Goal: Task Accomplishment & Management: Manage account settings

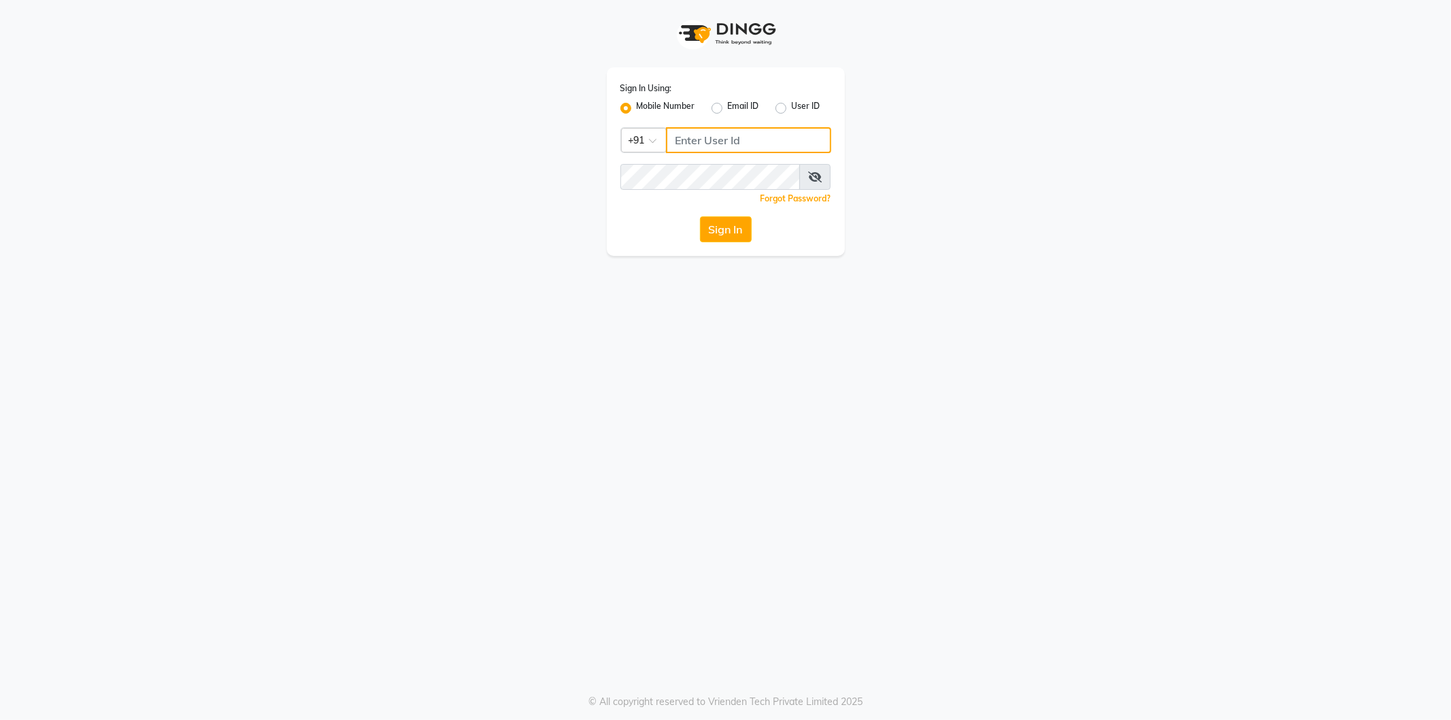
click at [753, 136] on input "Username" at bounding box center [748, 140] width 165 height 26
type input "8824152513"
click at [700, 216] on button "Sign In" at bounding box center [726, 229] width 52 height 26
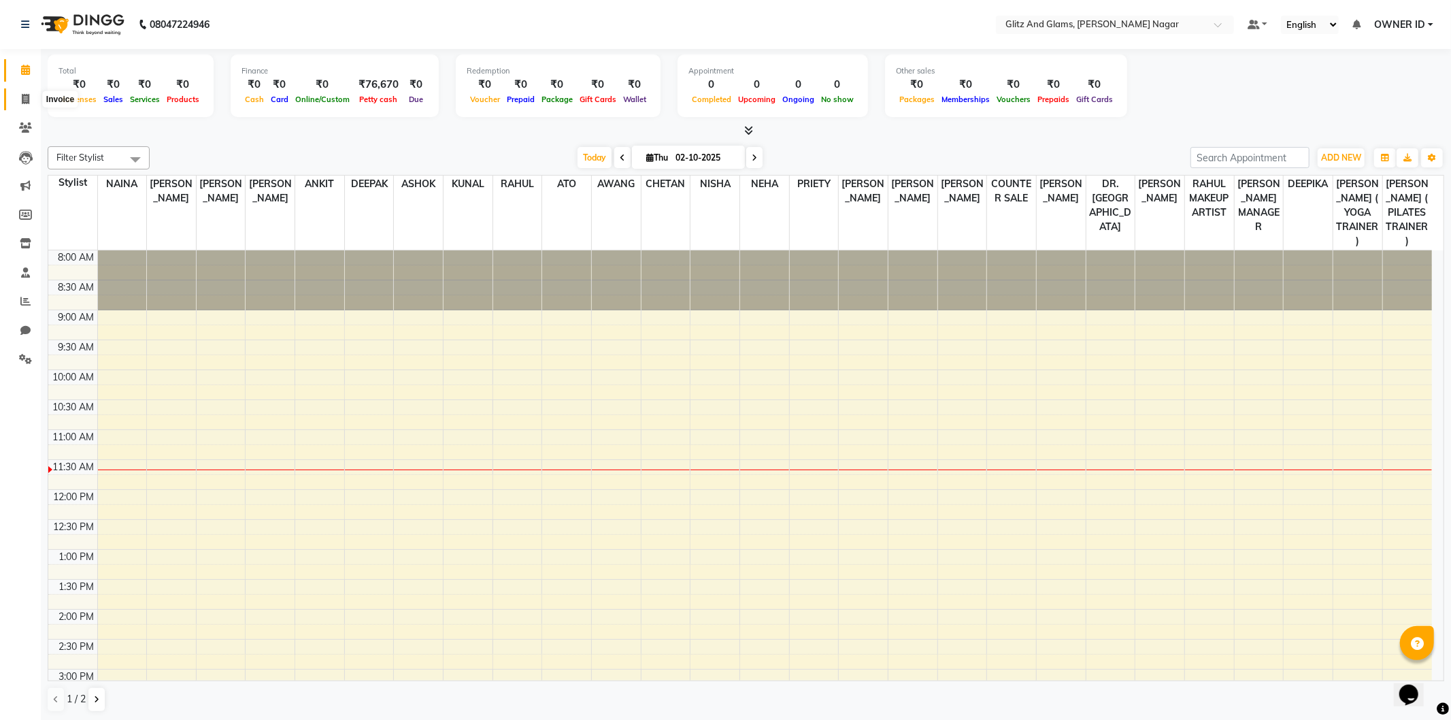
click at [26, 103] on icon at bounding box center [25, 99] width 7 height 10
select select "service"
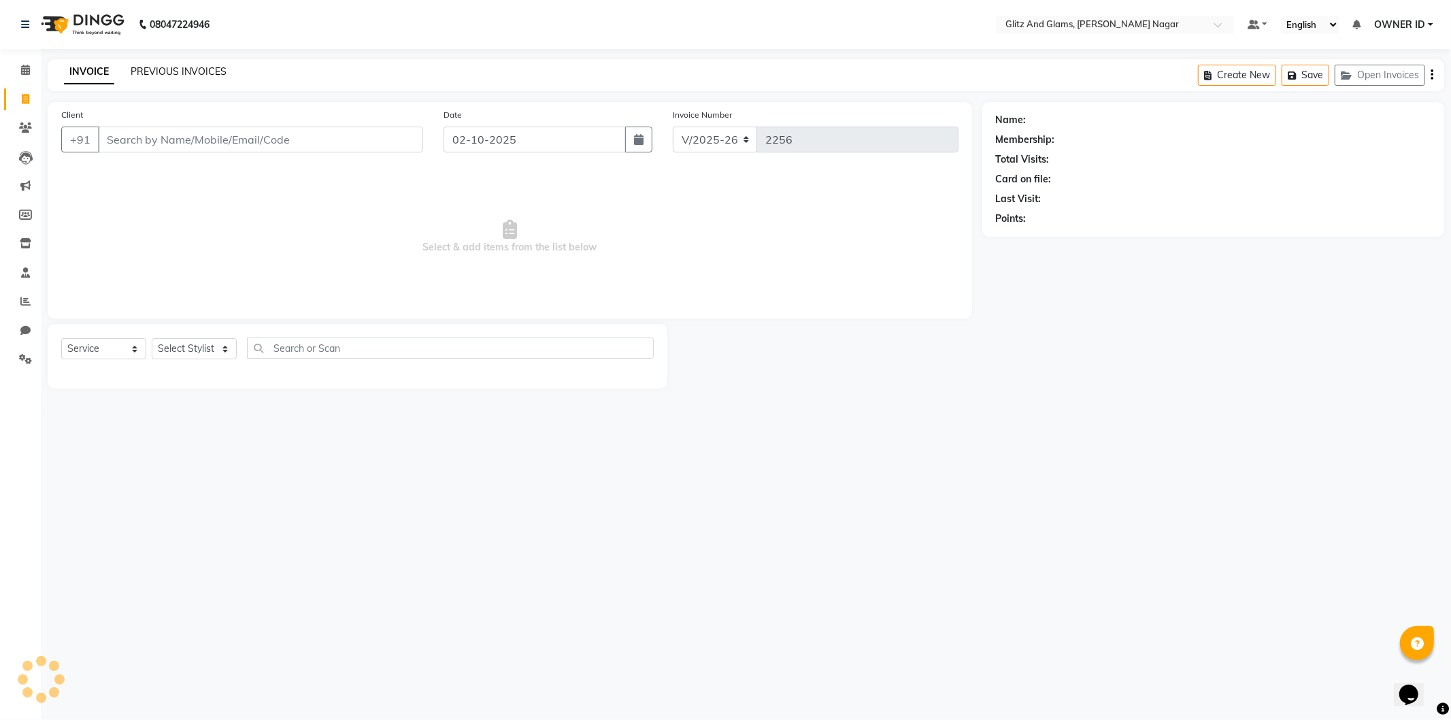
click at [185, 69] on link "PREVIOUS INVOICES" at bounding box center [179, 71] width 96 height 12
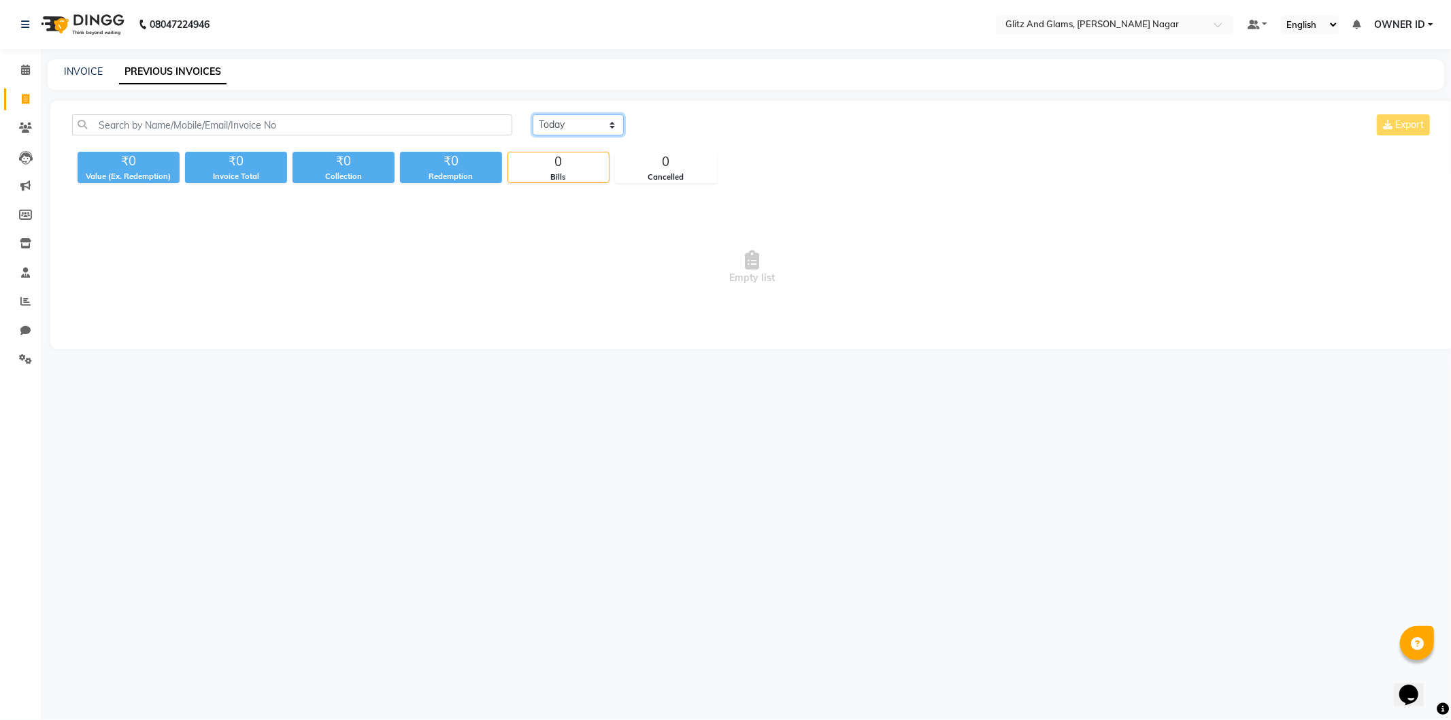
click at [576, 131] on select "[DATE] [DATE] Custom Range" at bounding box center [577, 124] width 91 height 21
select select "range"
click at [532, 114] on select "[DATE] [DATE] Custom Range" at bounding box center [577, 124] width 91 height 21
click at [709, 123] on input "02-10-2025" at bounding box center [688, 125] width 95 height 19
select select "10"
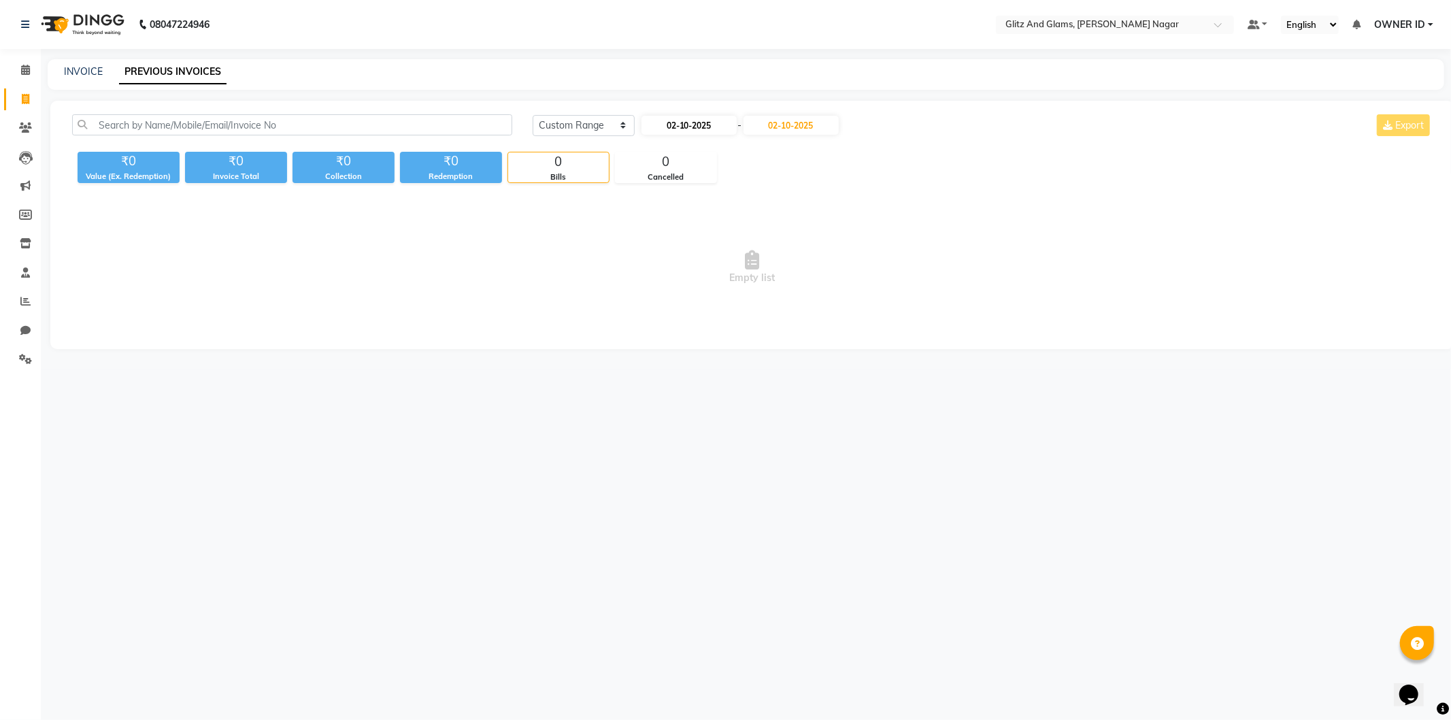
select select "2025"
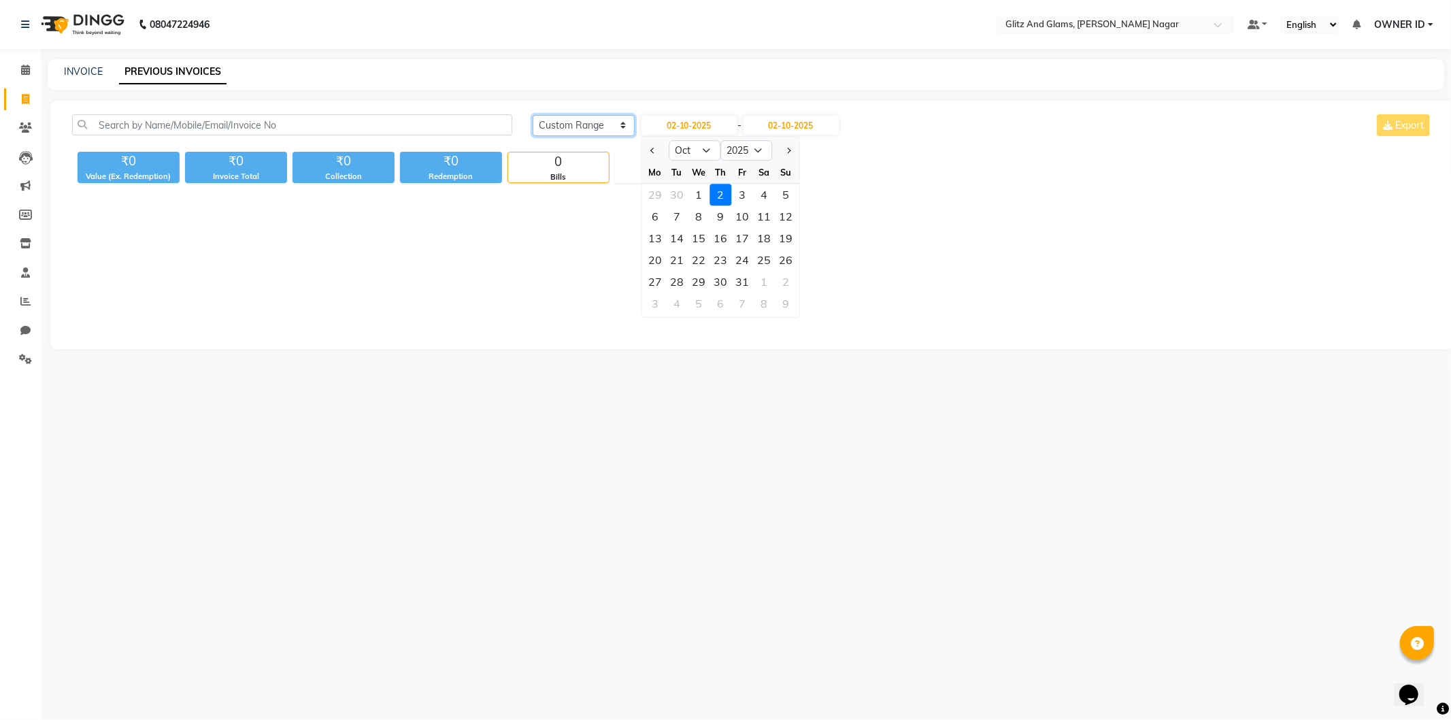
click at [634, 131] on select "[DATE] [DATE] Custom Range" at bounding box center [583, 125] width 102 height 21
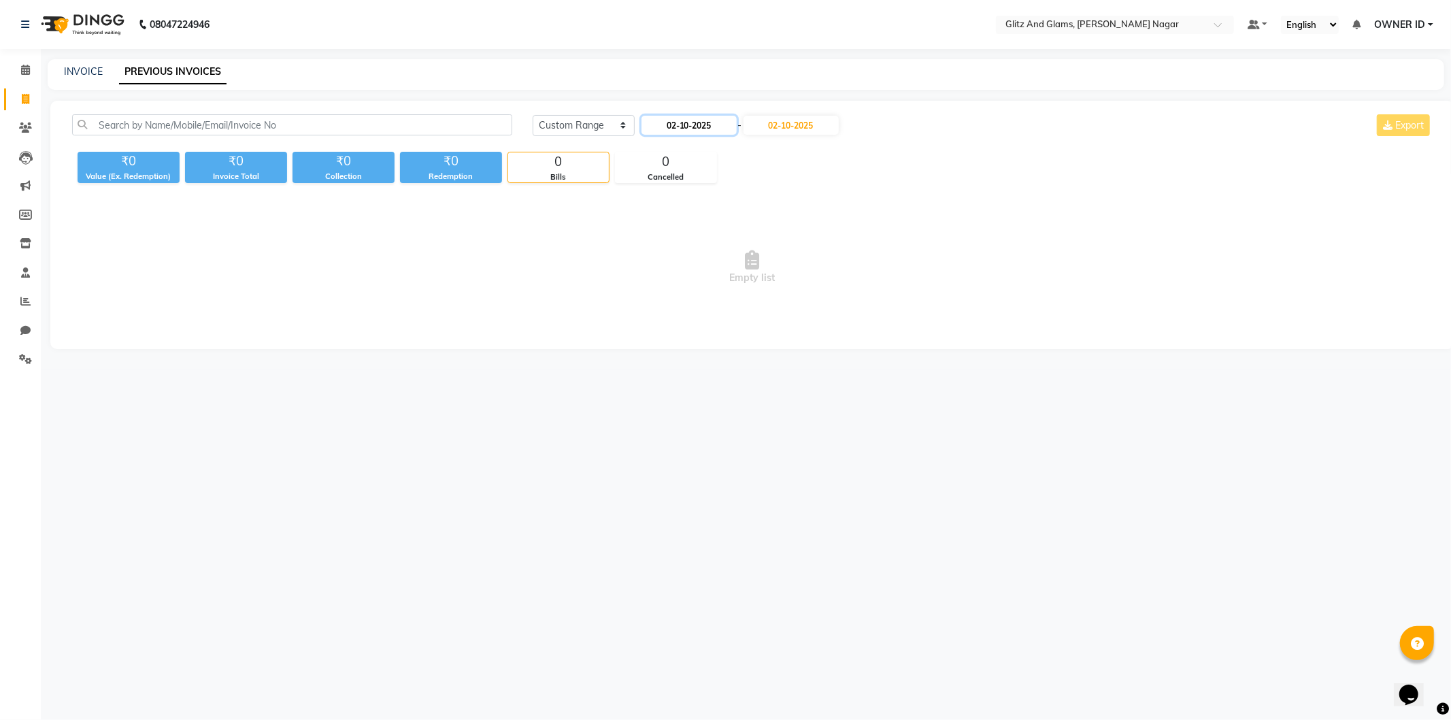
click at [653, 129] on input "02-10-2025" at bounding box center [688, 125] width 95 height 19
select select "10"
select select "2025"
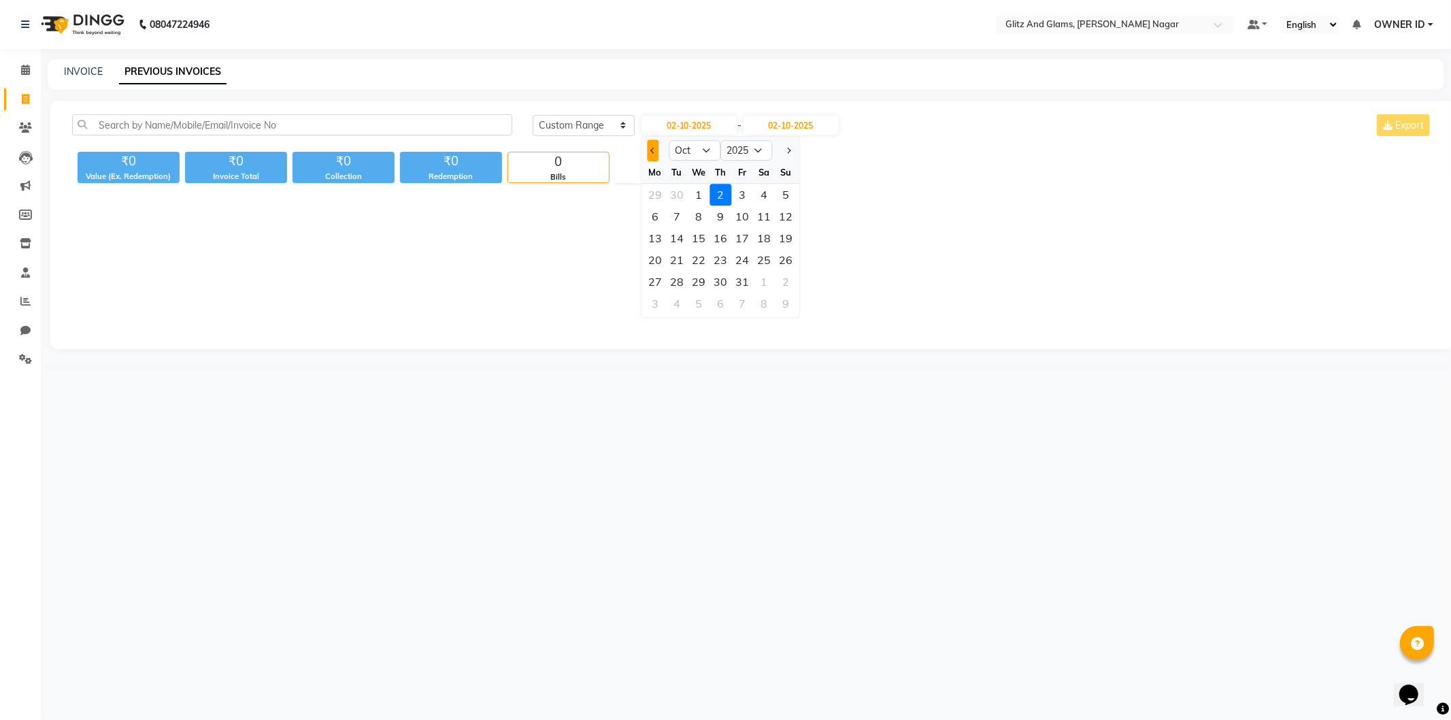
click at [650, 151] on button "Previous month" at bounding box center [653, 150] width 12 height 22
select select "9"
click at [675, 254] on div "23" at bounding box center [677, 260] width 22 height 22
type input "[DATE]"
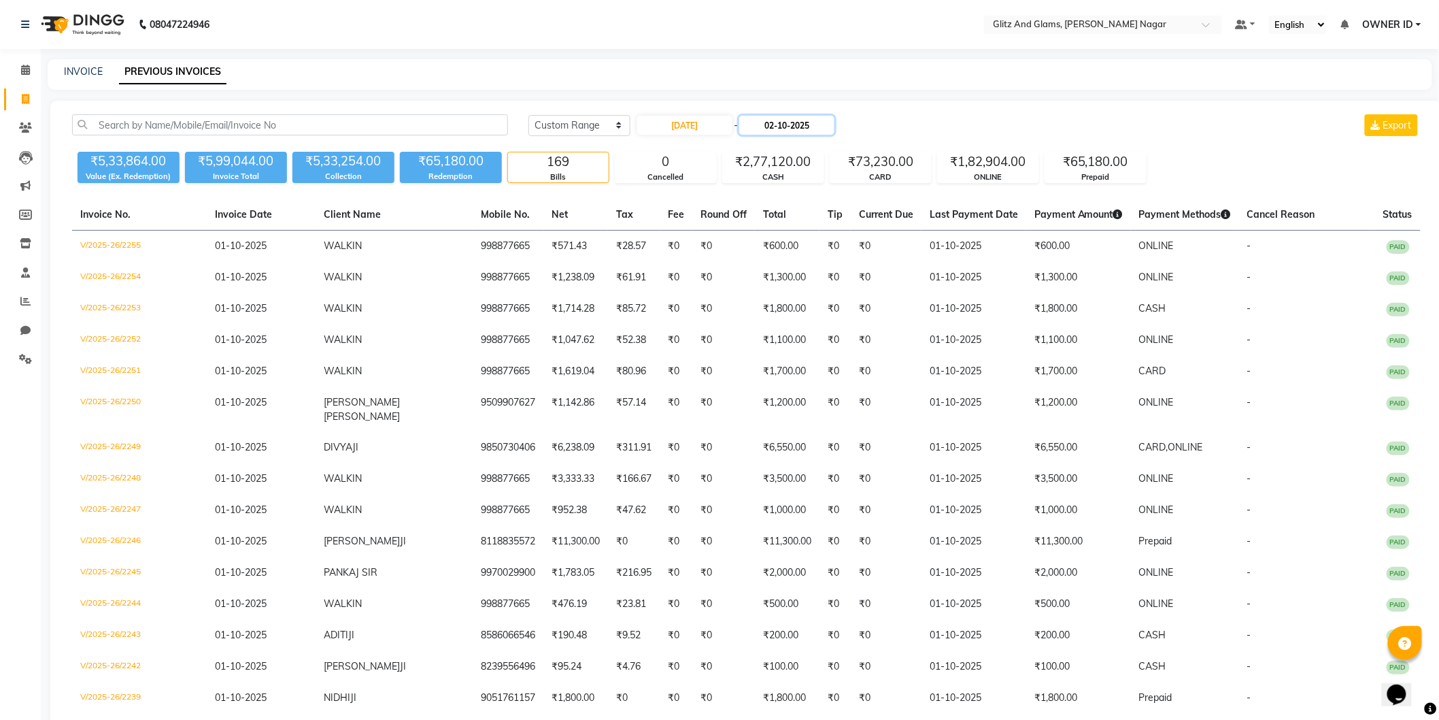
click at [784, 123] on input "02-10-2025" at bounding box center [786, 125] width 95 height 19
click at [758, 146] on button "Previous month" at bounding box center [756, 150] width 12 height 22
select select "9"
click at [780, 259] on div "23" at bounding box center [780, 260] width 22 height 22
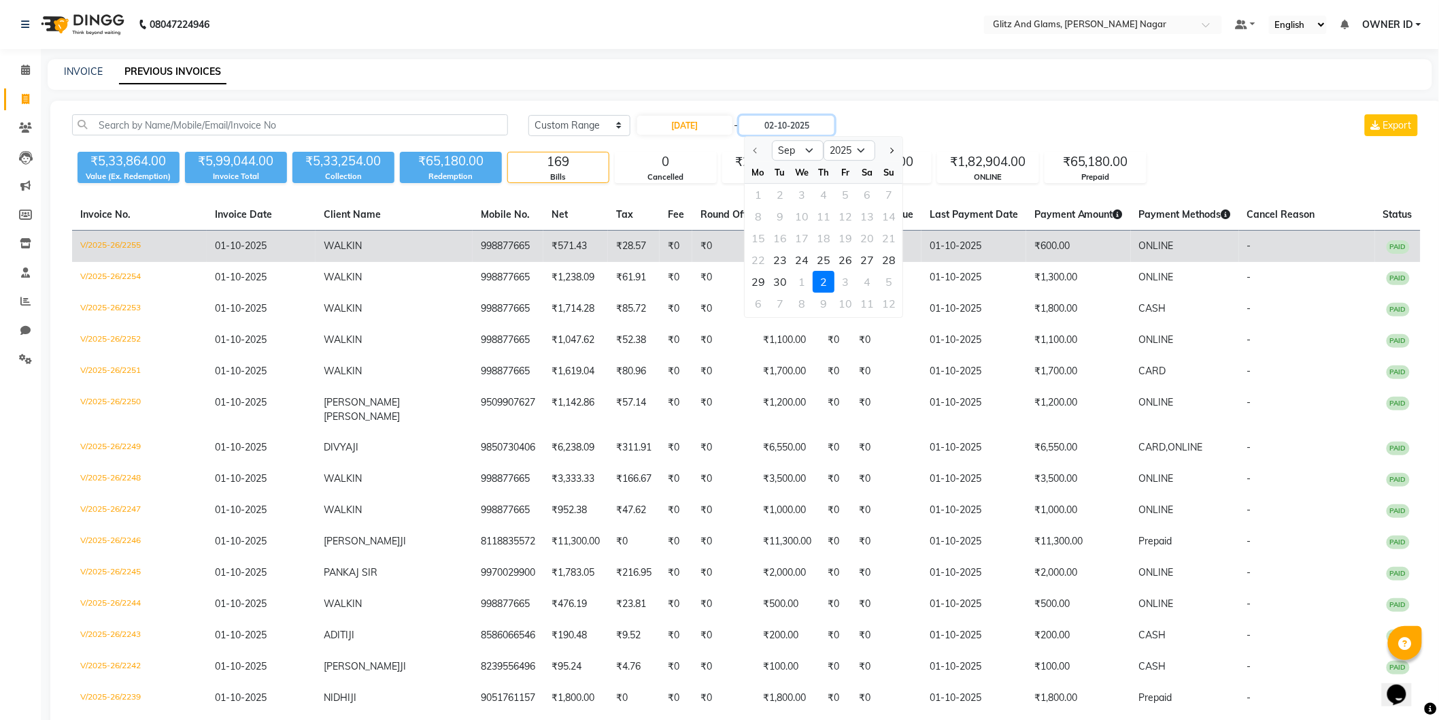
type input "[DATE]"
